Goal: Task Accomplishment & Management: Use online tool/utility

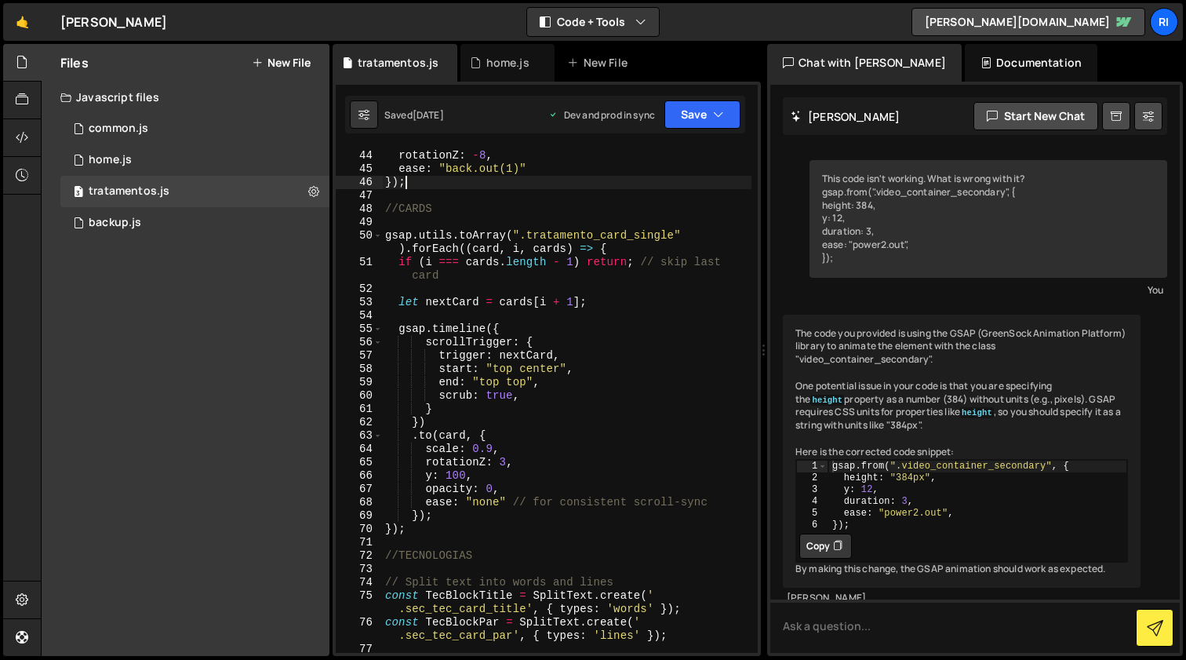
scroll to position [37, 0]
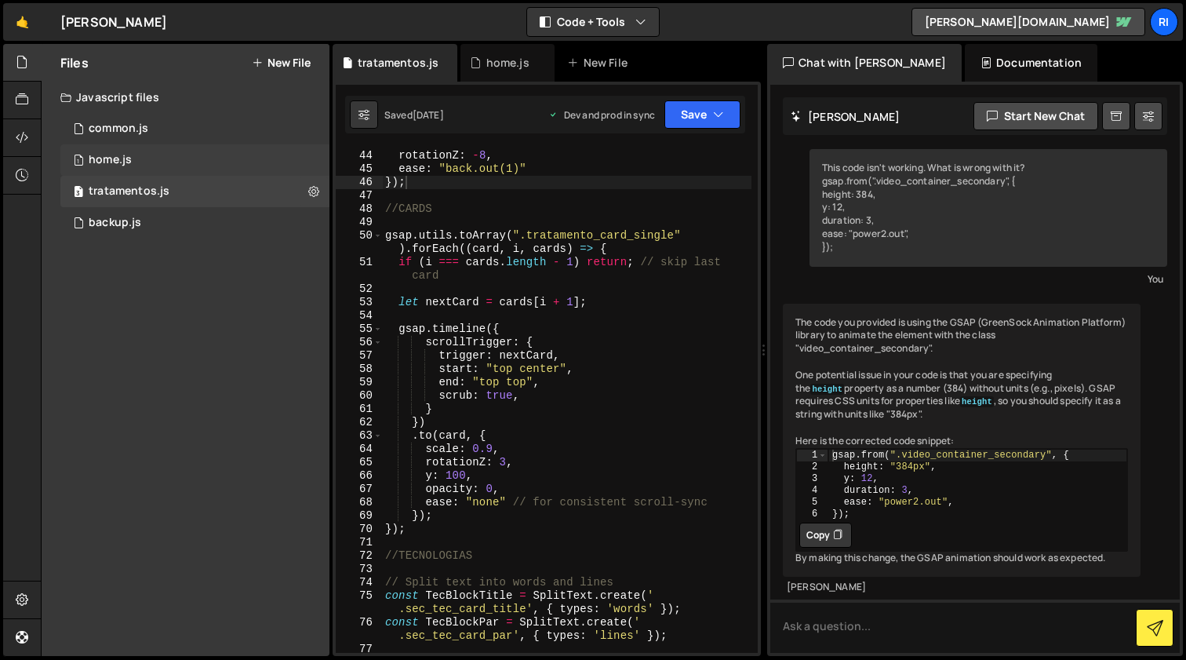
click at [147, 168] on div "1 home.js 0" at bounding box center [194, 159] width 269 height 31
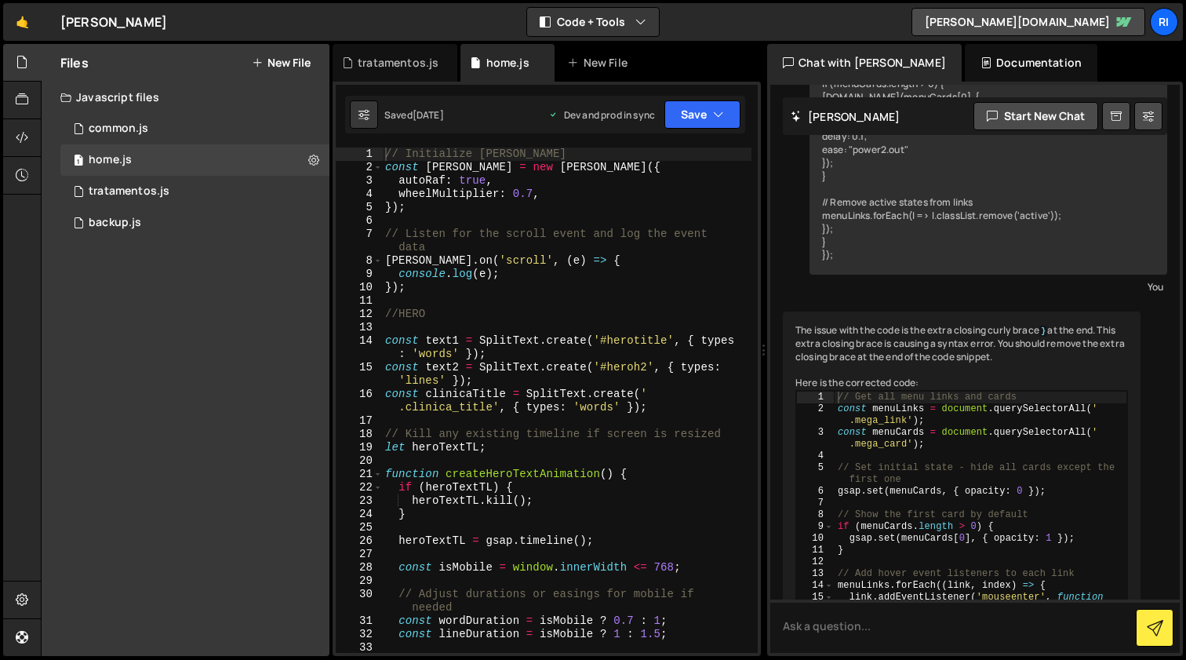
scroll to position [13389, 0]
click at [581, 295] on div "// Initialize Lenis const lenis = new Lenis ({ autoRaf : true , wheelMultiplier…" at bounding box center [566, 413] width 369 height 532
type textarea "requestAnimationFrame(raf);"
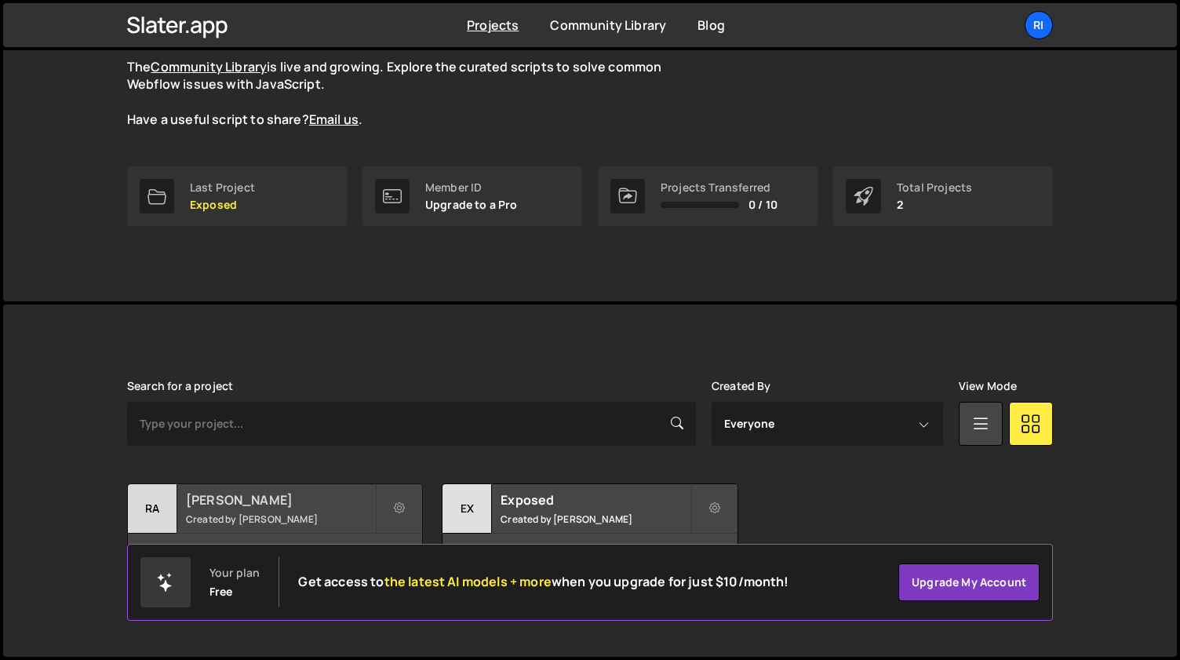
scroll to position [147, 0]
click at [251, 514] on small "Created by [PERSON_NAME]" at bounding box center [280, 520] width 189 height 13
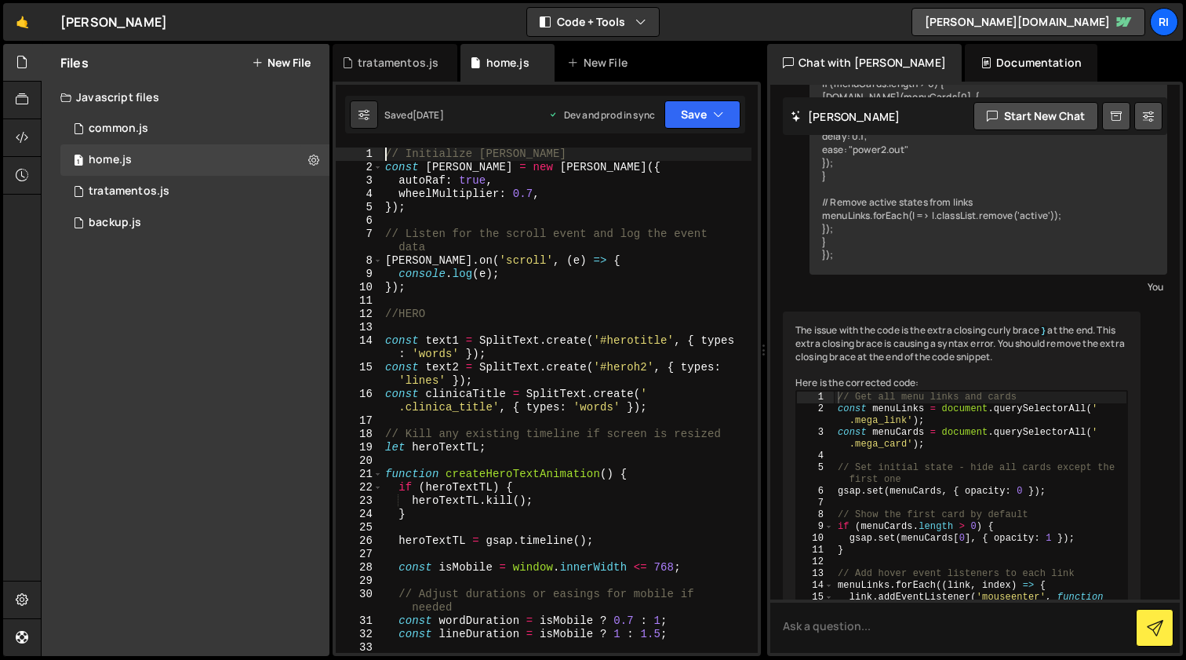
click at [584, 264] on div "// Initialize [PERSON_NAME] const [PERSON_NAME] = new [PERSON_NAME] ({ autoRaf …" at bounding box center [566, 413] width 369 height 532
click at [584, 264] on div "// Initialize Lenis const lenis = new Lenis ({ autoRaf : true , wheelMultiplier…" at bounding box center [566, 413] width 369 height 532
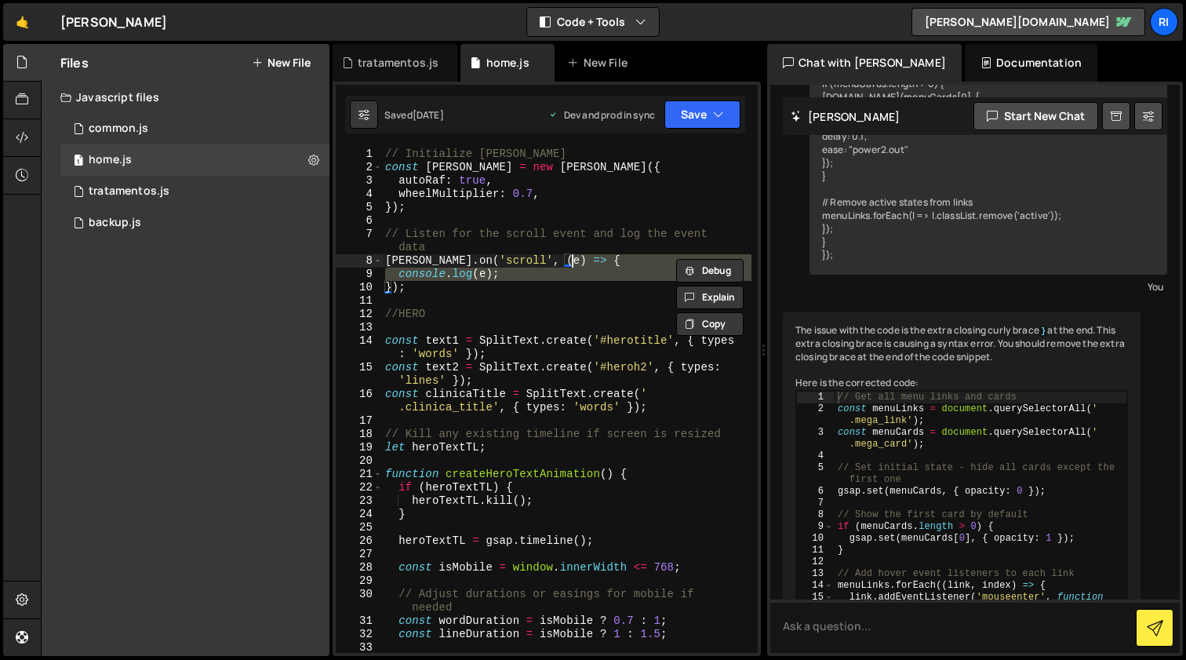
type textarea "requestAnimationFrame(raf);"
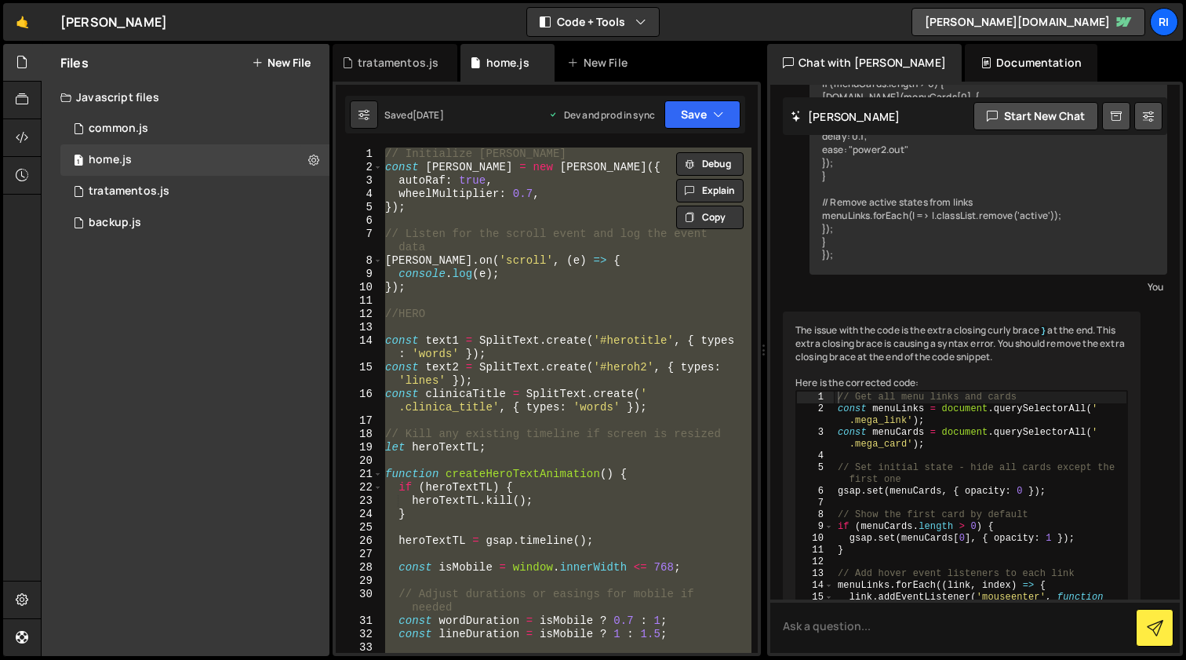
click at [602, 307] on div "// Initialize Lenis const lenis = new Lenis ({ autoRaf : true , wheelMultiplier…" at bounding box center [566, 399] width 369 height 505
click at [602, 307] on div "// Initialize Lenis const lenis = new Lenis ({ autoRaf : true , wheelMultiplier…" at bounding box center [566, 413] width 369 height 532
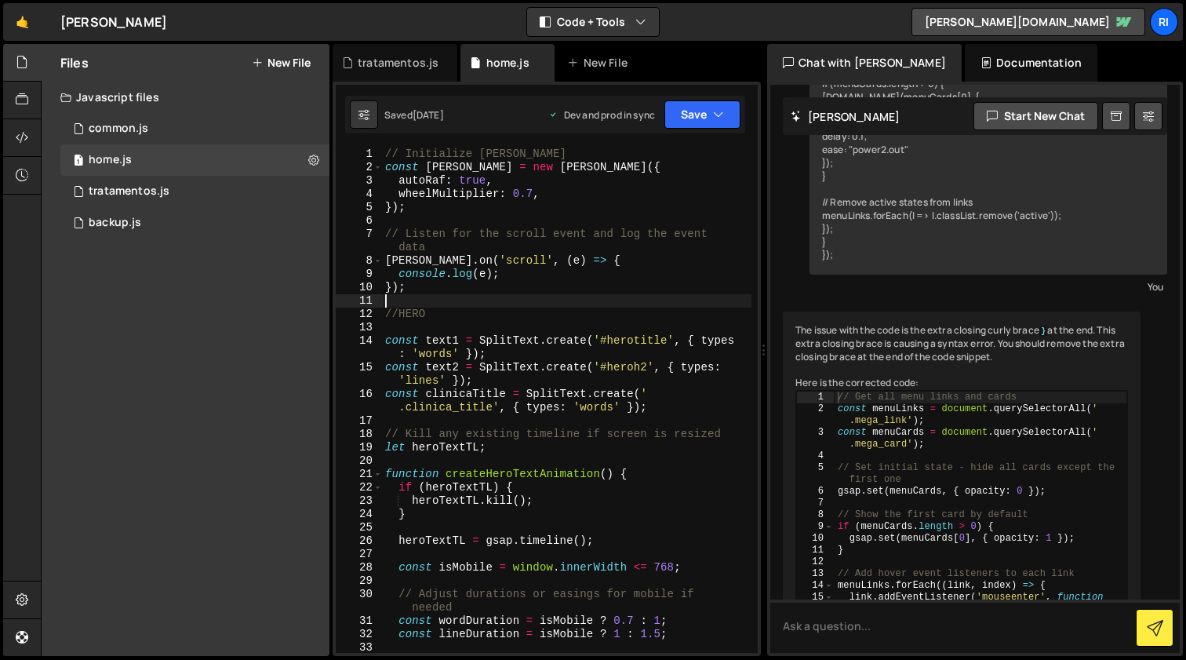
click at [602, 307] on div "// Initialize Lenis const lenis = new Lenis ({ autoRaf : true , wheelMultiplier…" at bounding box center [566, 413] width 369 height 532
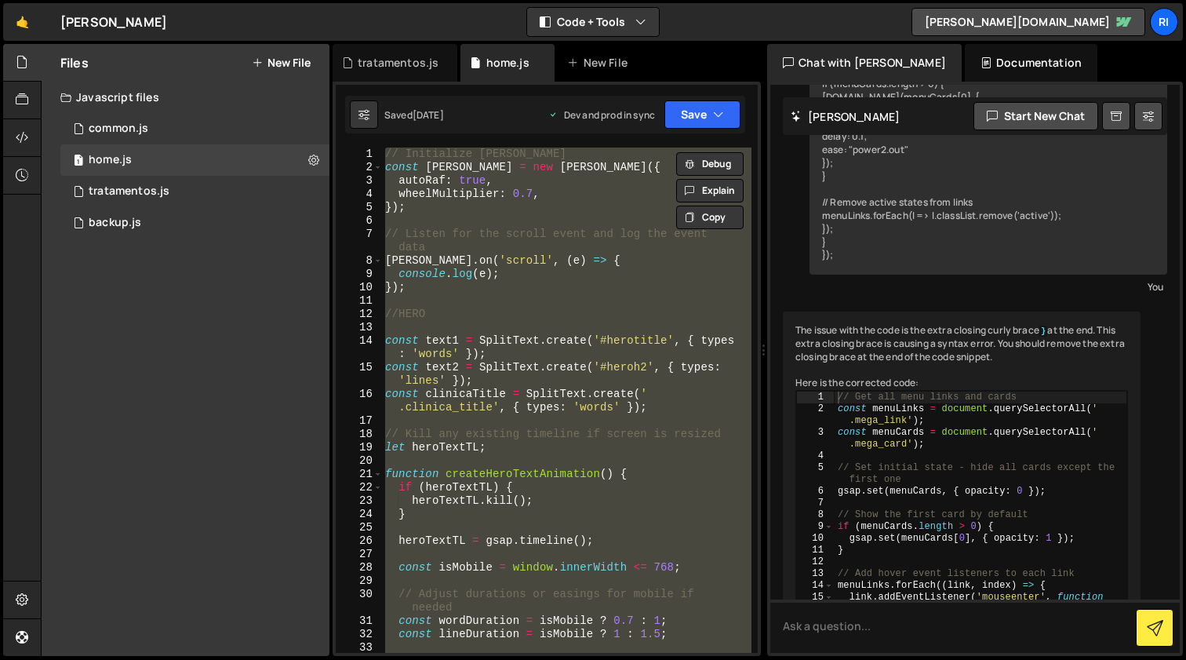
paste textarea "ScrollTrigger.refresh();"
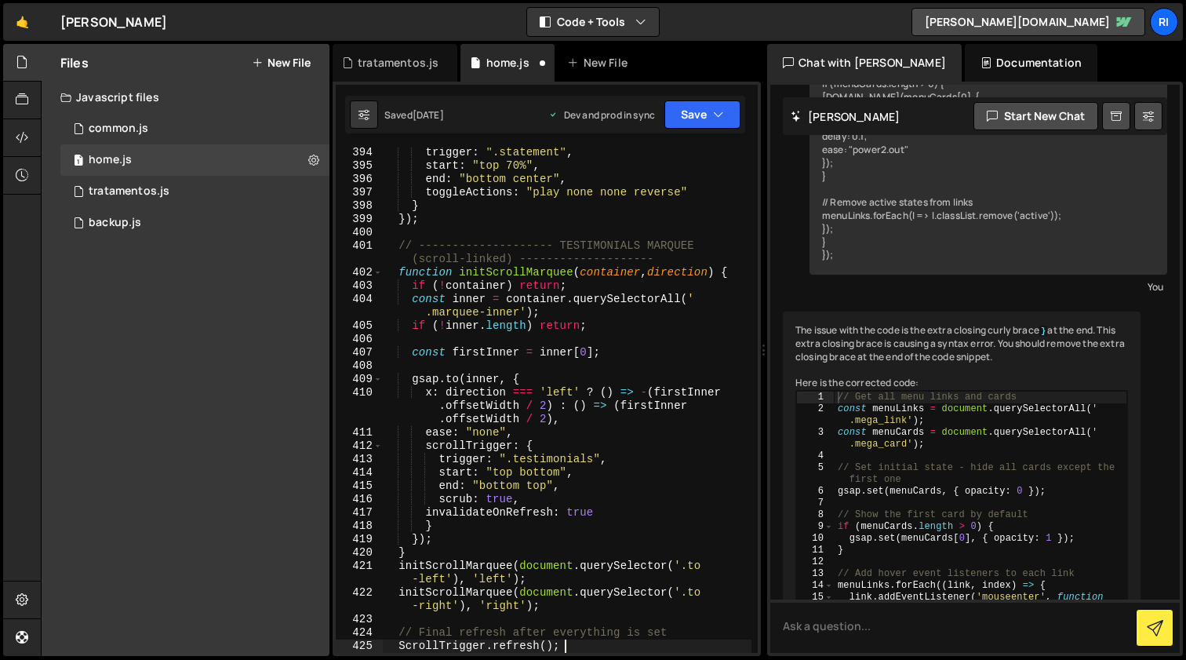
scroll to position [5722, 0]
click at [699, 118] on button "Save" at bounding box center [702, 114] width 76 height 28
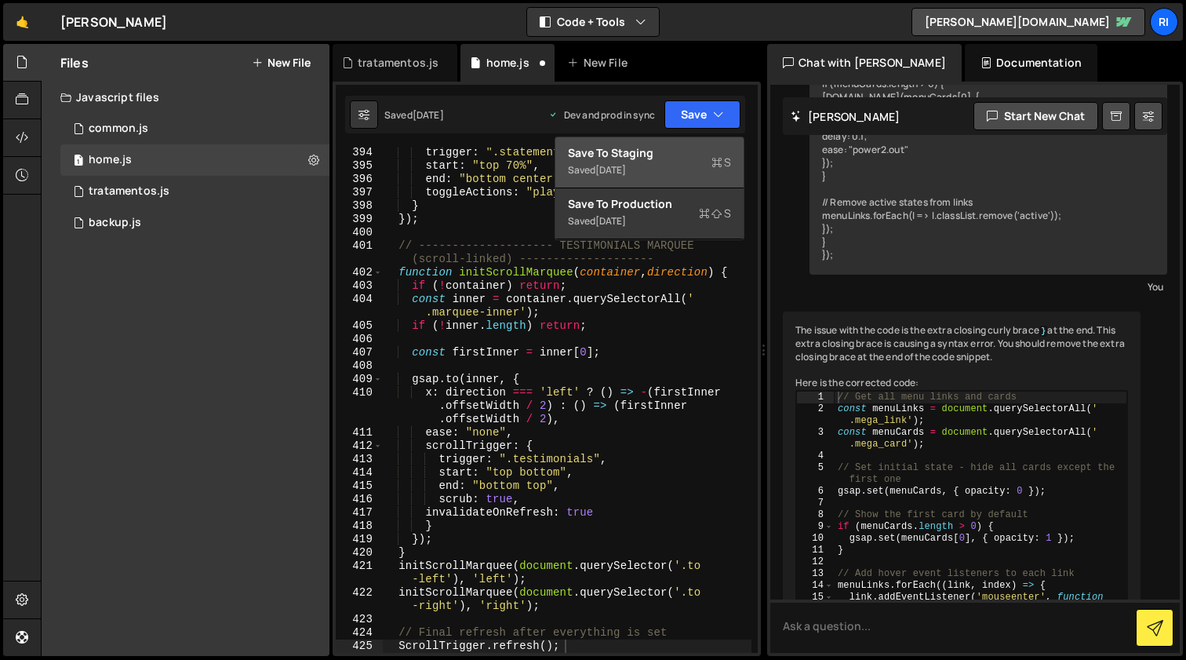
click at [638, 159] on div "Save to Staging S" at bounding box center [649, 153] width 163 height 16
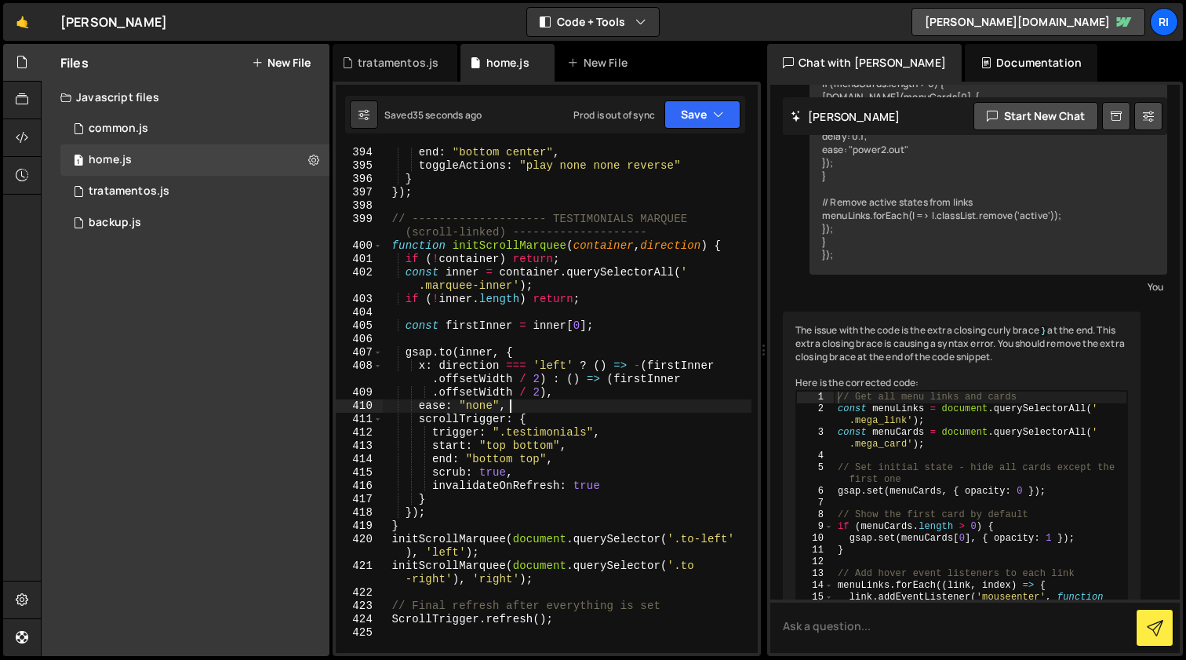
click at [576, 403] on div "end : "bottom center" , toggleActions : "play none none reverse" } }) ; // ----…" at bounding box center [566, 412] width 369 height 532
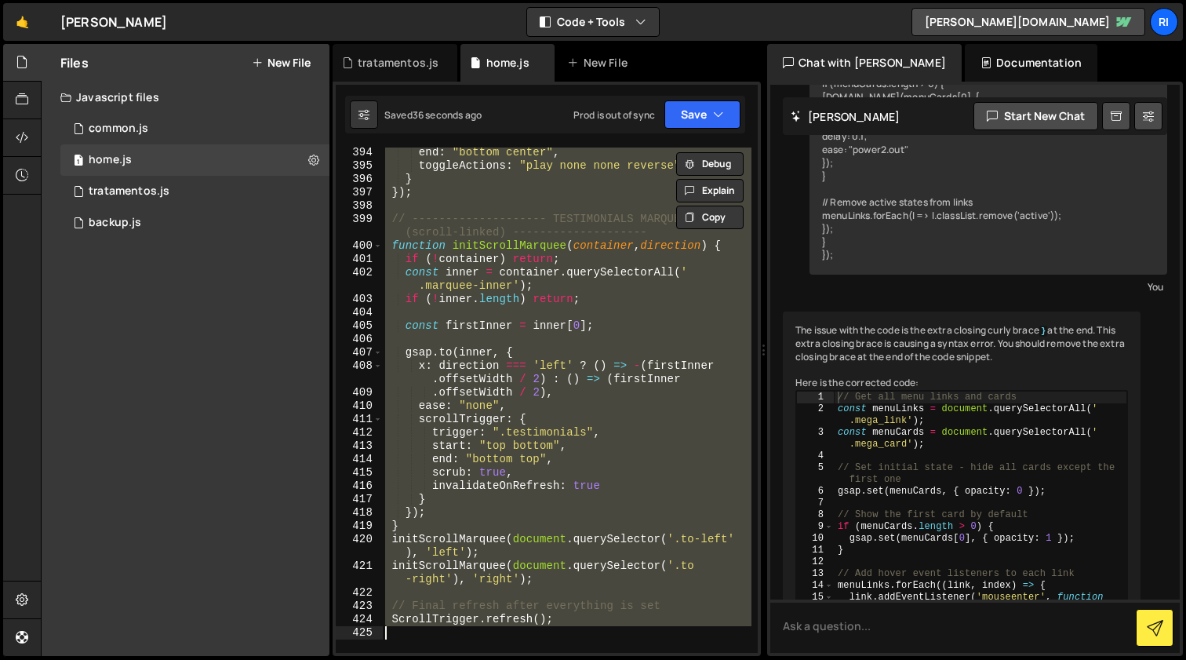
paste textarea "requestAnimationFrame(raf);"
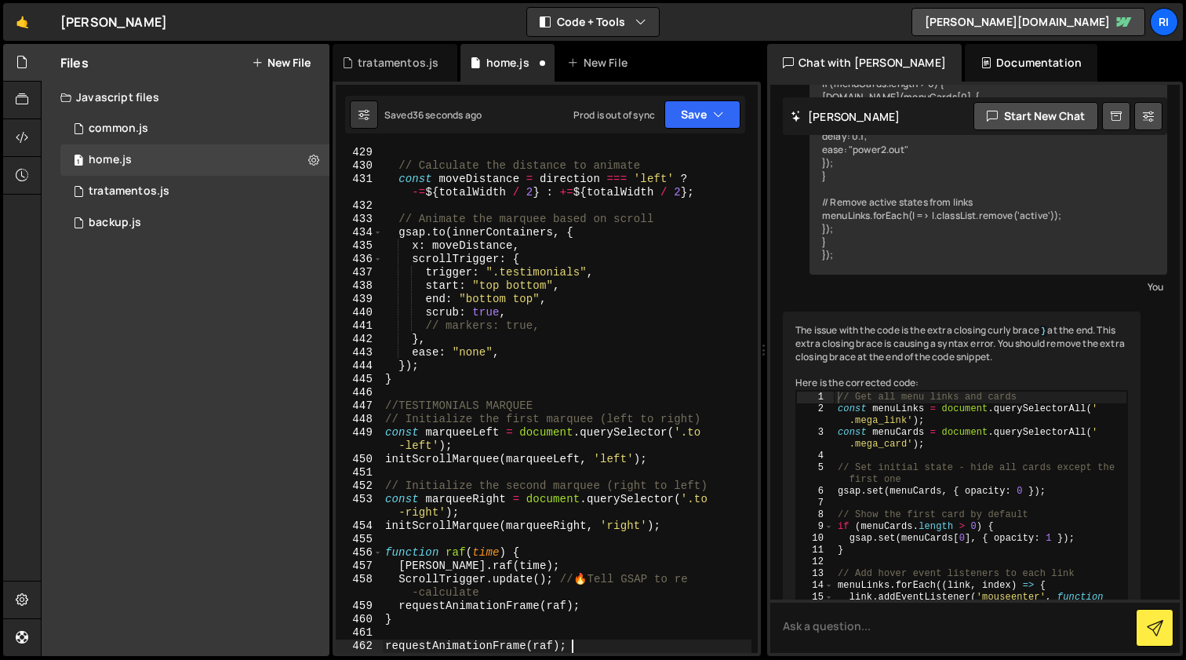
scroll to position [6043, 0]
click at [694, 114] on button "Save" at bounding box center [702, 114] width 76 height 28
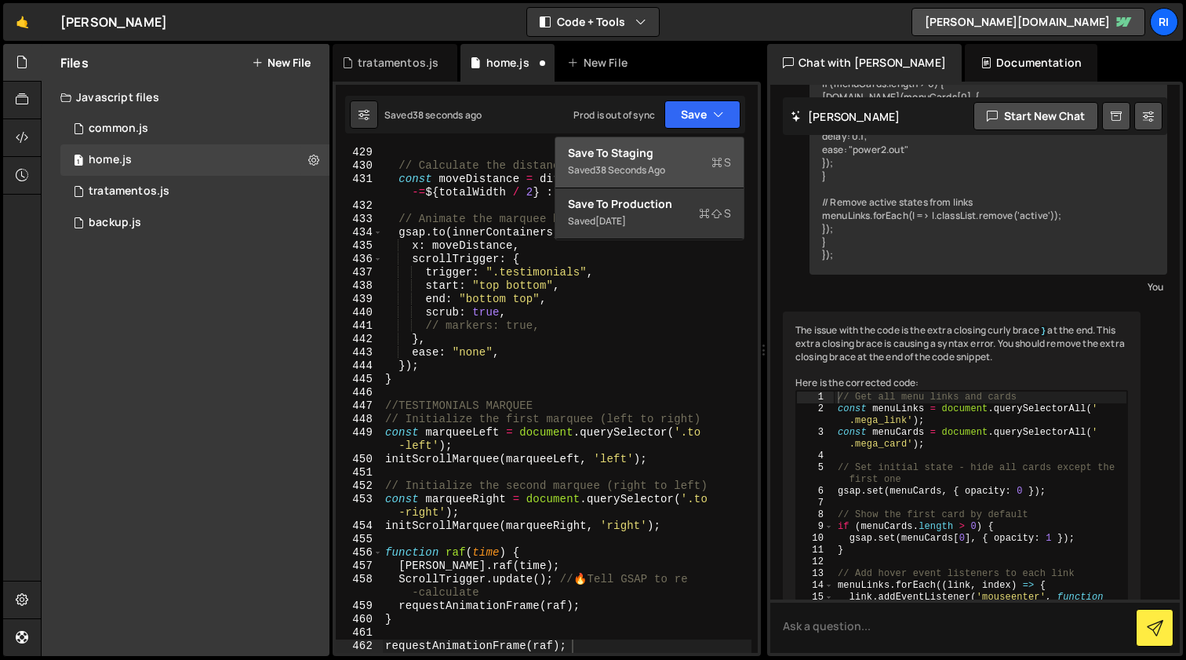
click at [671, 166] on button "Save to Staging S Saved 38 seconds ago" at bounding box center [649, 162] width 188 height 51
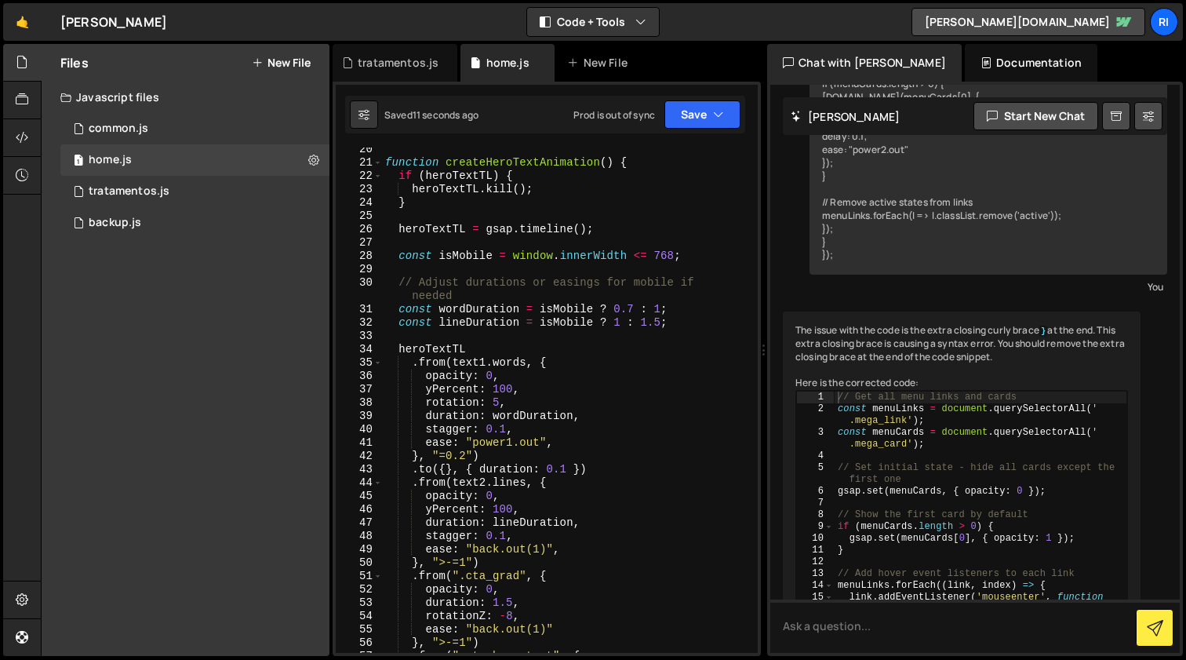
scroll to position [0, 0]
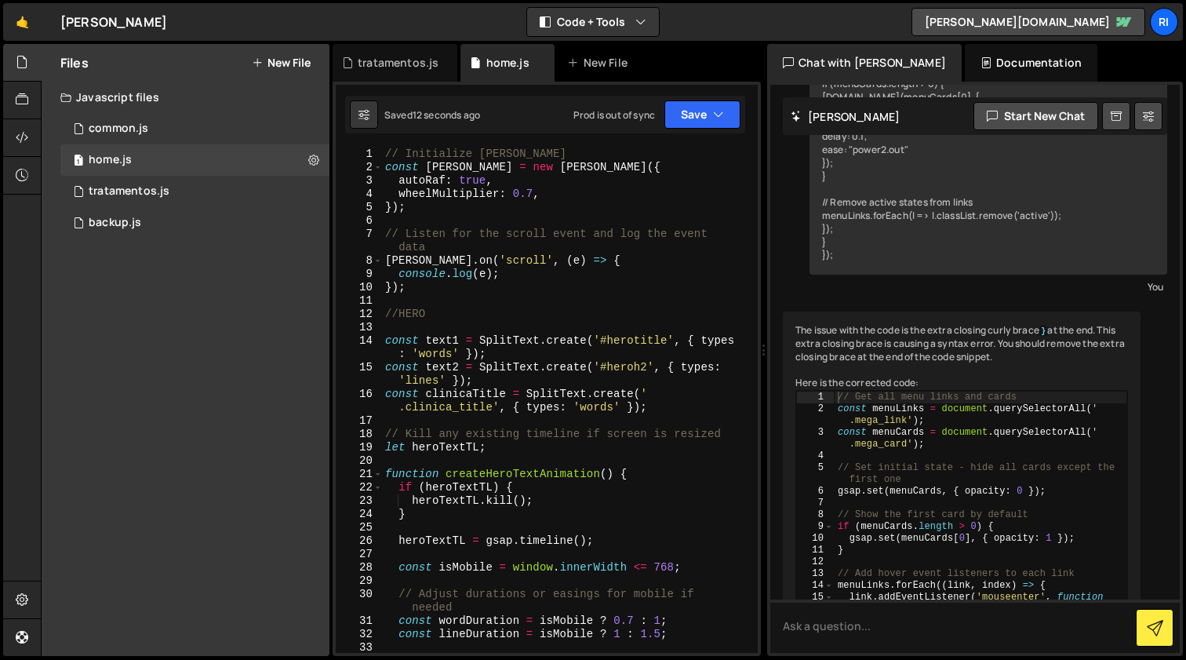
type textarea "lenis.on('scroll', (e) => {"
click at [586, 255] on div "// Initialize Lenis const lenis = new Lenis ({ autoRaf : true , wheelMultiplier…" at bounding box center [566, 413] width 369 height 532
click at [696, 114] on button "Save" at bounding box center [702, 114] width 76 height 28
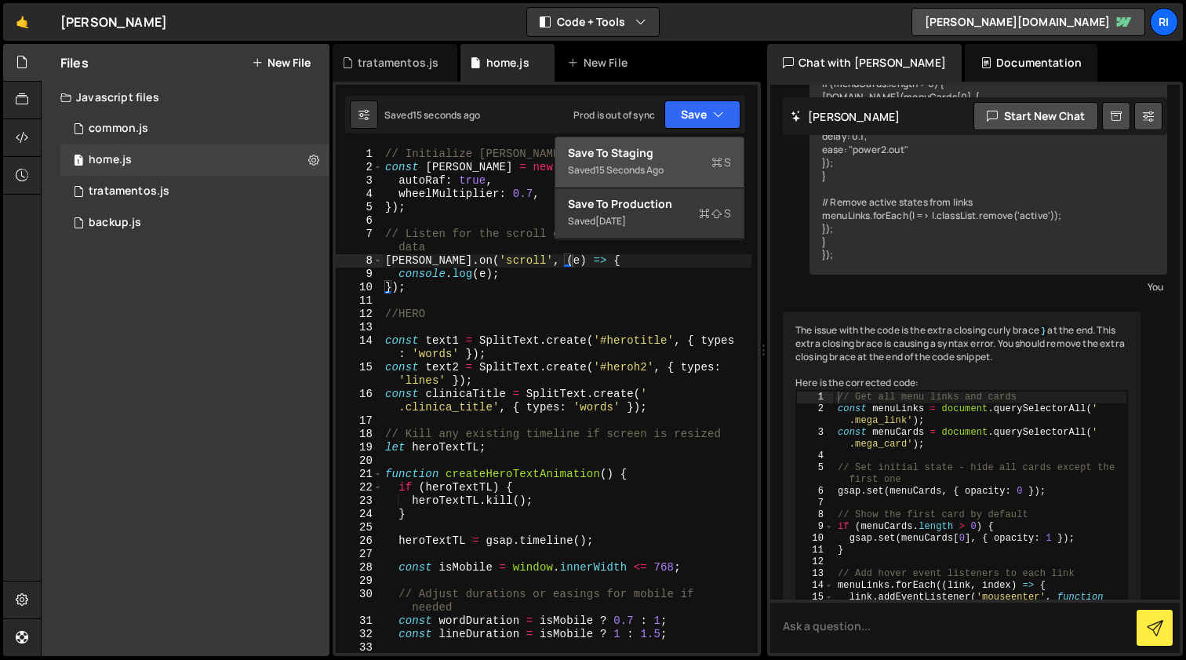
click at [663, 158] on div "Save to Staging S" at bounding box center [649, 153] width 163 height 16
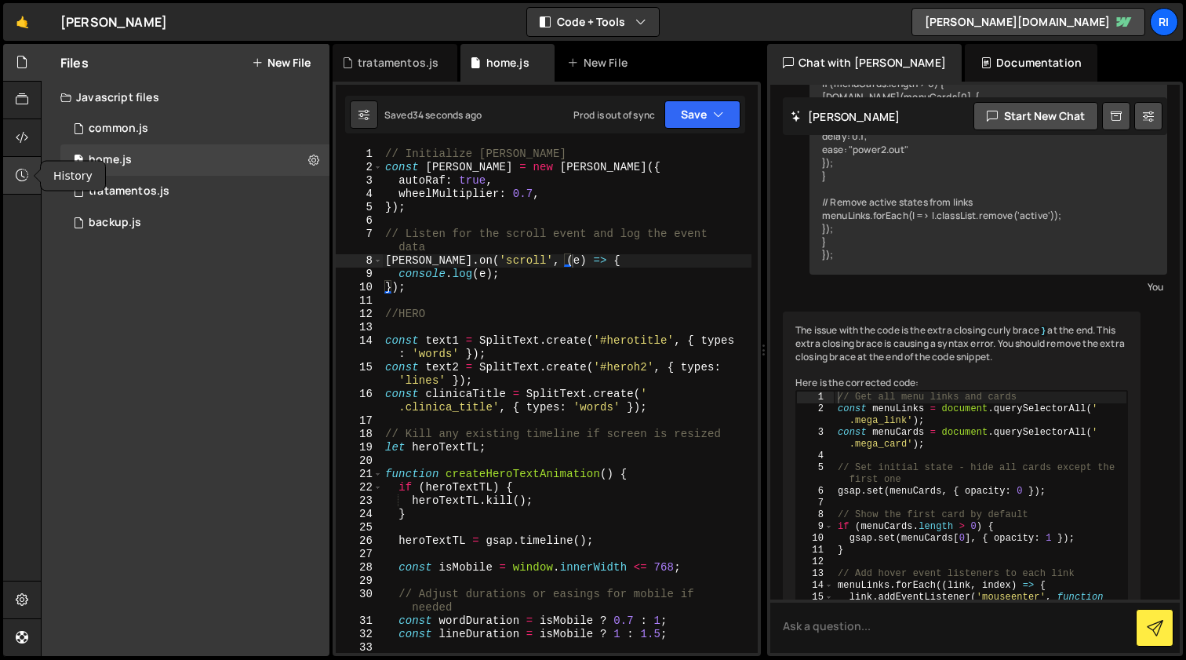
click at [27, 182] on icon at bounding box center [22, 174] width 13 height 17
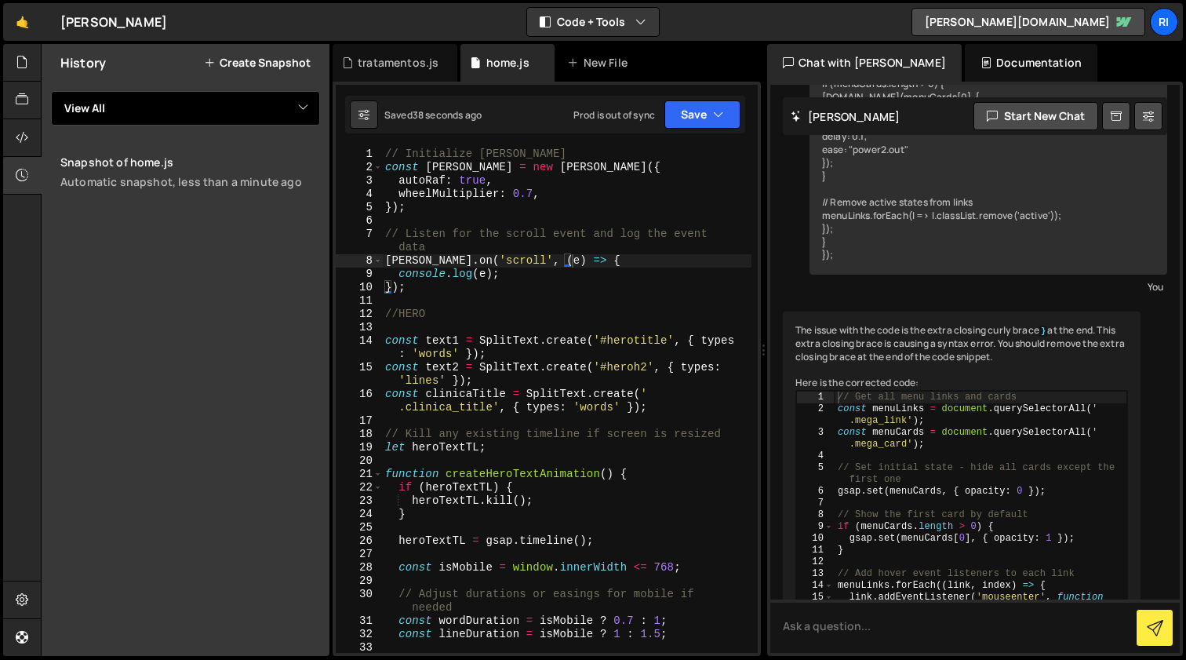
select select "30174"
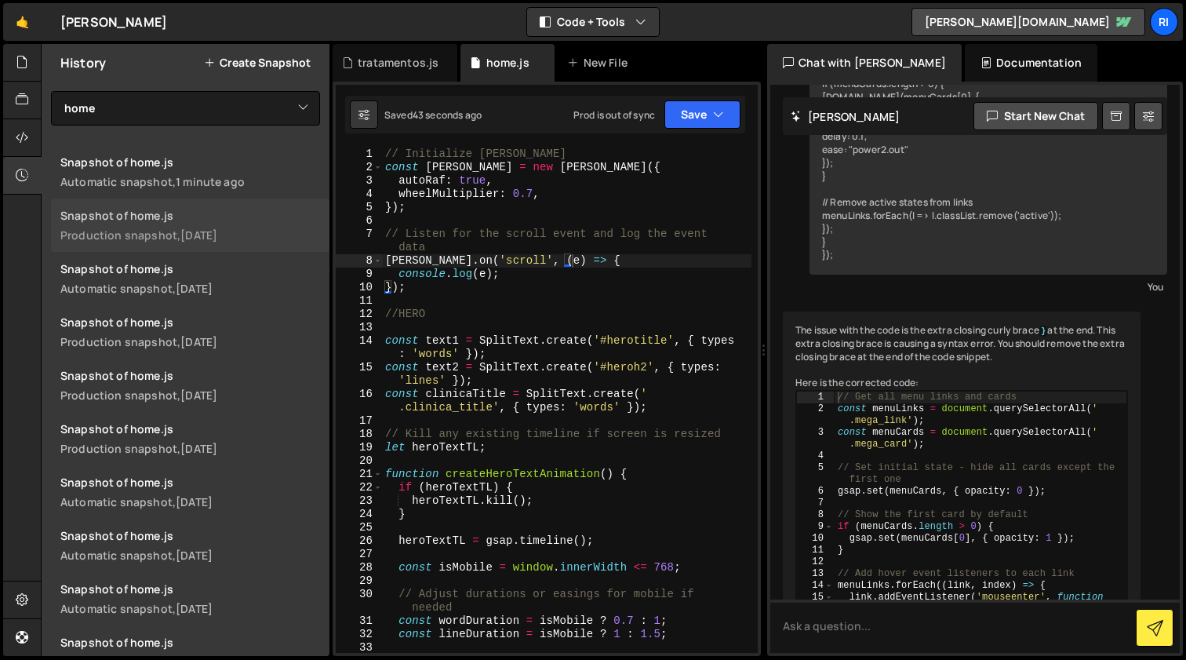
click at [257, 227] on link "Snapshot of home.js Production snapshot, 4 weeks ago" at bounding box center [190, 224] width 278 height 53
click at [701, 113] on button "Save" at bounding box center [702, 114] width 76 height 28
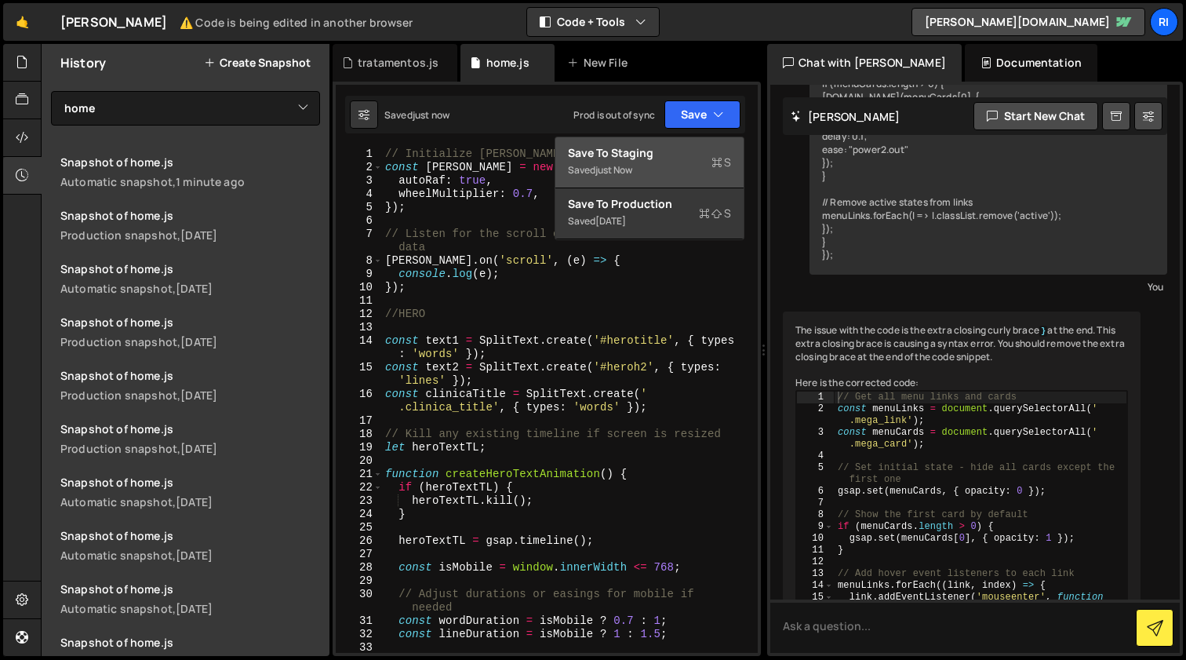
click at [629, 159] on div "Save to Staging S" at bounding box center [649, 153] width 163 height 16
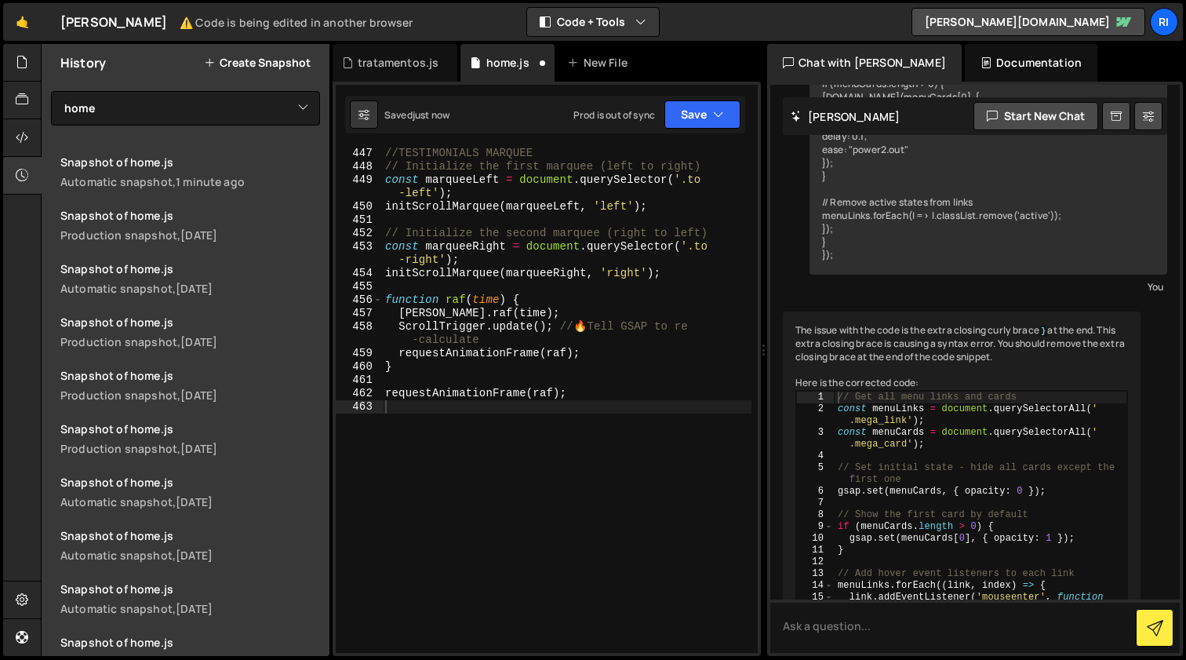
scroll to position [6295, 0]
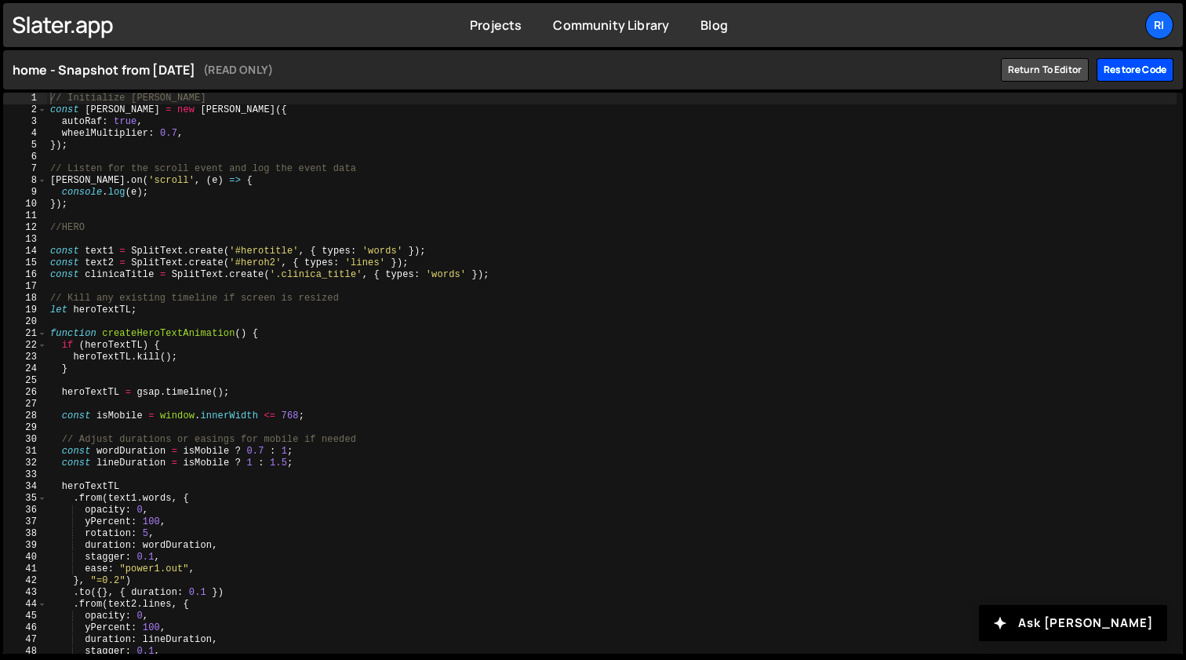
click at [1129, 73] on div "Restore code" at bounding box center [1135, 70] width 77 height 24
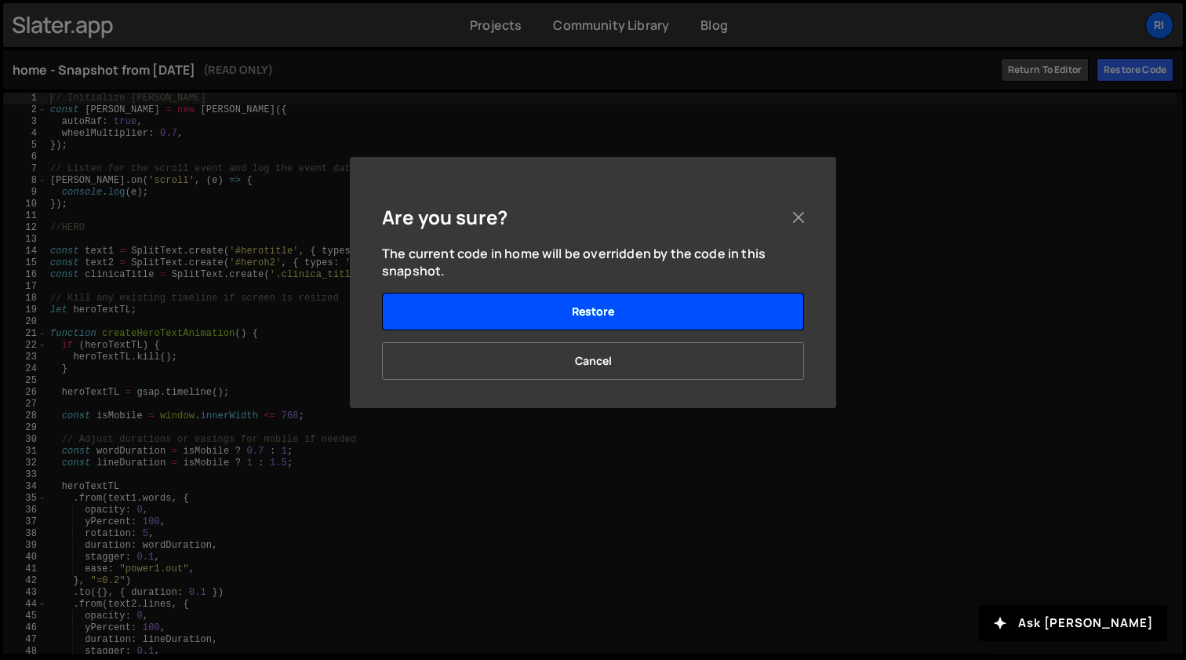
click at [621, 310] on button "Restore" at bounding box center [593, 312] width 422 height 38
